Goal: Information Seeking & Learning: Learn about a topic

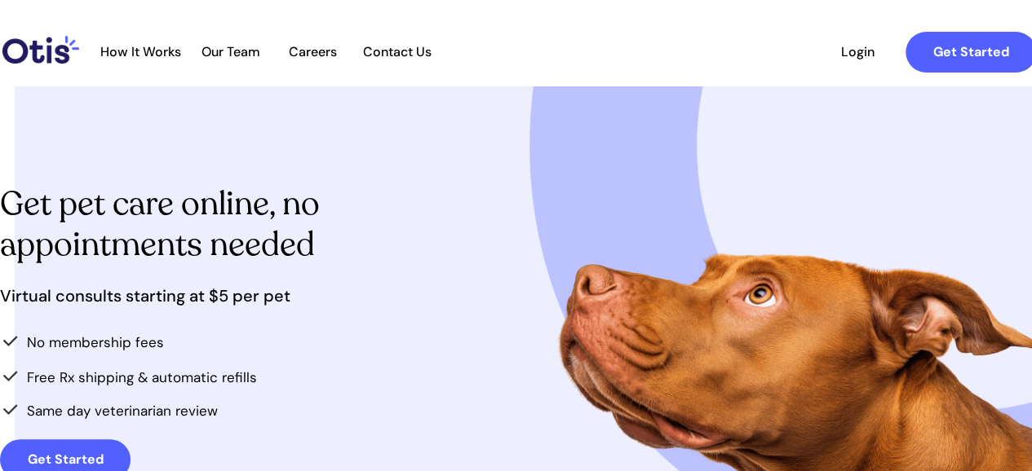
click at [235, 46] on span "Our Team" at bounding box center [231, 51] width 80 height 15
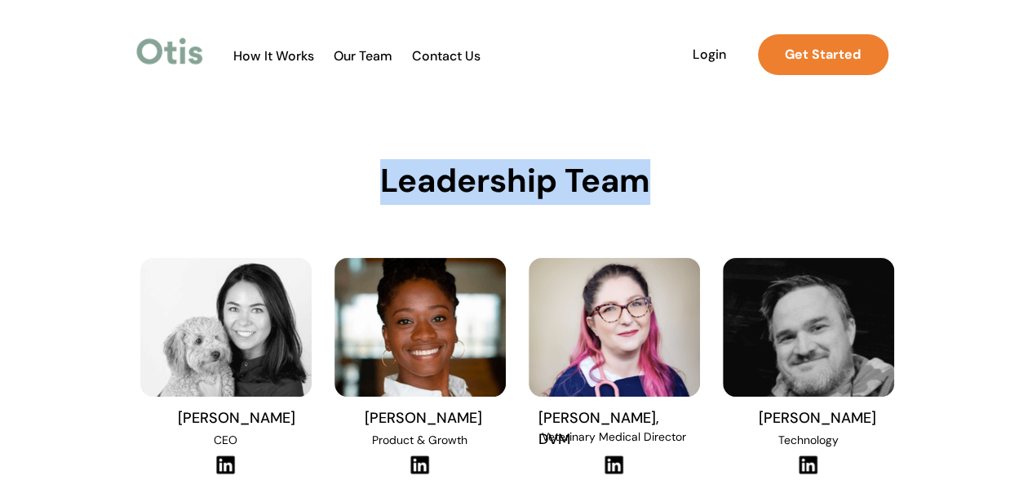
drag, startPoint x: 672, startPoint y: 180, endPoint x: 382, endPoint y: 174, distance: 290.4
click at [382, 174] on h1 "Leadership Team" at bounding box center [515, 184] width 376 height 41
click at [382, 174] on span "Leadership Team" at bounding box center [515, 180] width 270 height 42
drag, startPoint x: 377, startPoint y: 177, endPoint x: 652, endPoint y: 187, distance: 275.0
click at [652, 187] on h1 "Leadership Team" at bounding box center [515, 184] width 376 height 41
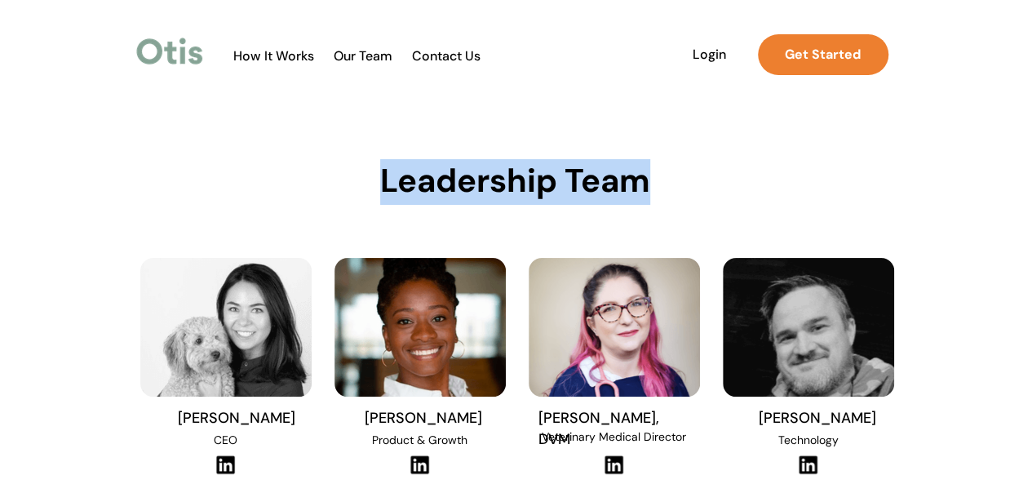
click at [656, 182] on h1 "Leadership Team" at bounding box center [515, 184] width 376 height 41
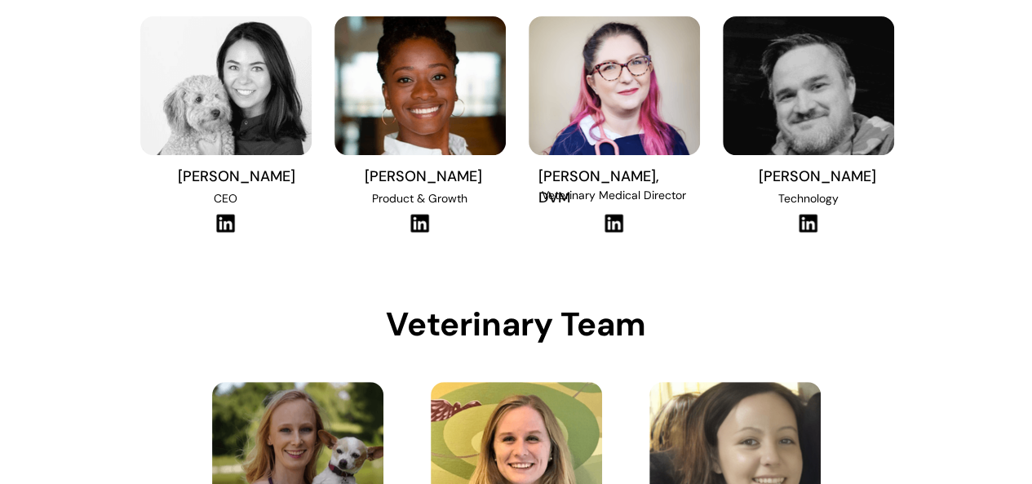
scroll to position [82, 0]
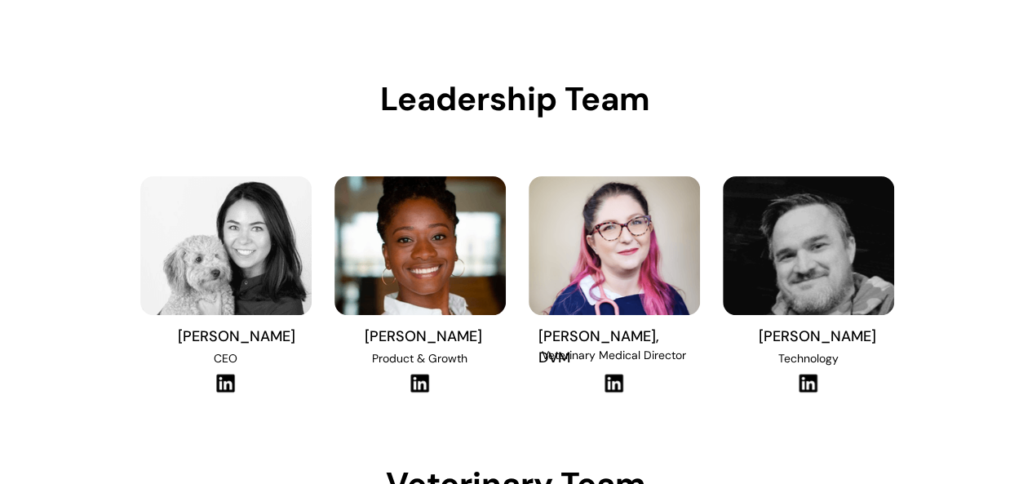
click at [228, 384] on img at bounding box center [225, 383] width 22 height 20
click at [618, 385] on img at bounding box center [614, 383] width 22 height 20
click at [421, 383] on img at bounding box center [420, 383] width 22 height 20
